Goal: Information Seeking & Learning: Learn about a topic

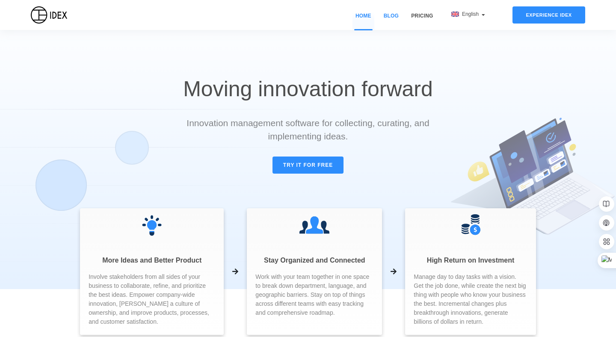
click at [394, 17] on link "Blog" at bounding box center [391, 21] width 21 height 18
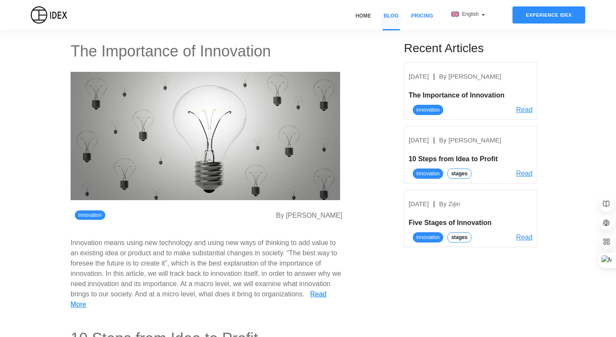
click at [424, 17] on link "Pricing" at bounding box center [422, 21] width 28 height 18
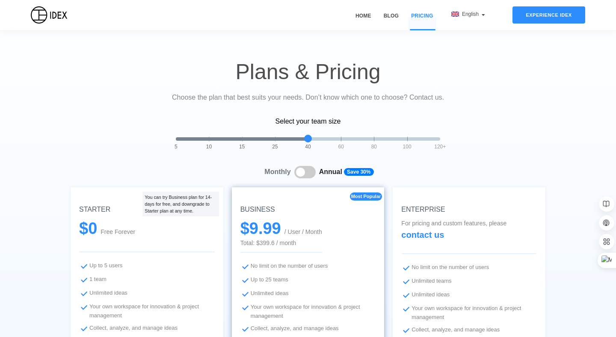
click at [476, 11] on span "English" at bounding box center [471, 14] width 18 height 6
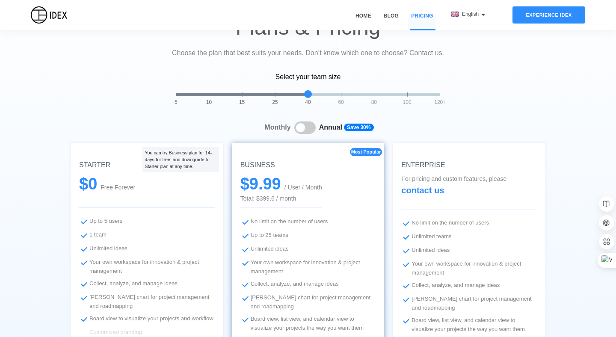
scroll to position [133, 0]
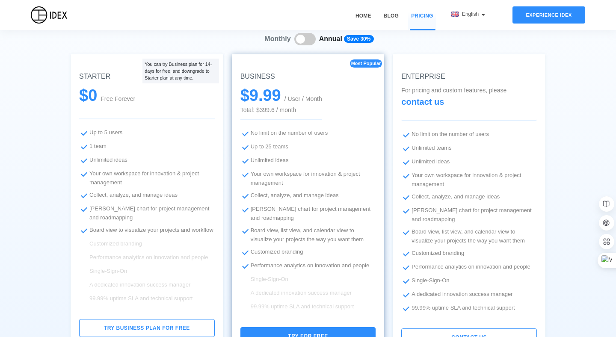
click at [48, 17] on img at bounding box center [49, 14] width 36 height 17
